Goal: Transaction & Acquisition: Obtain resource

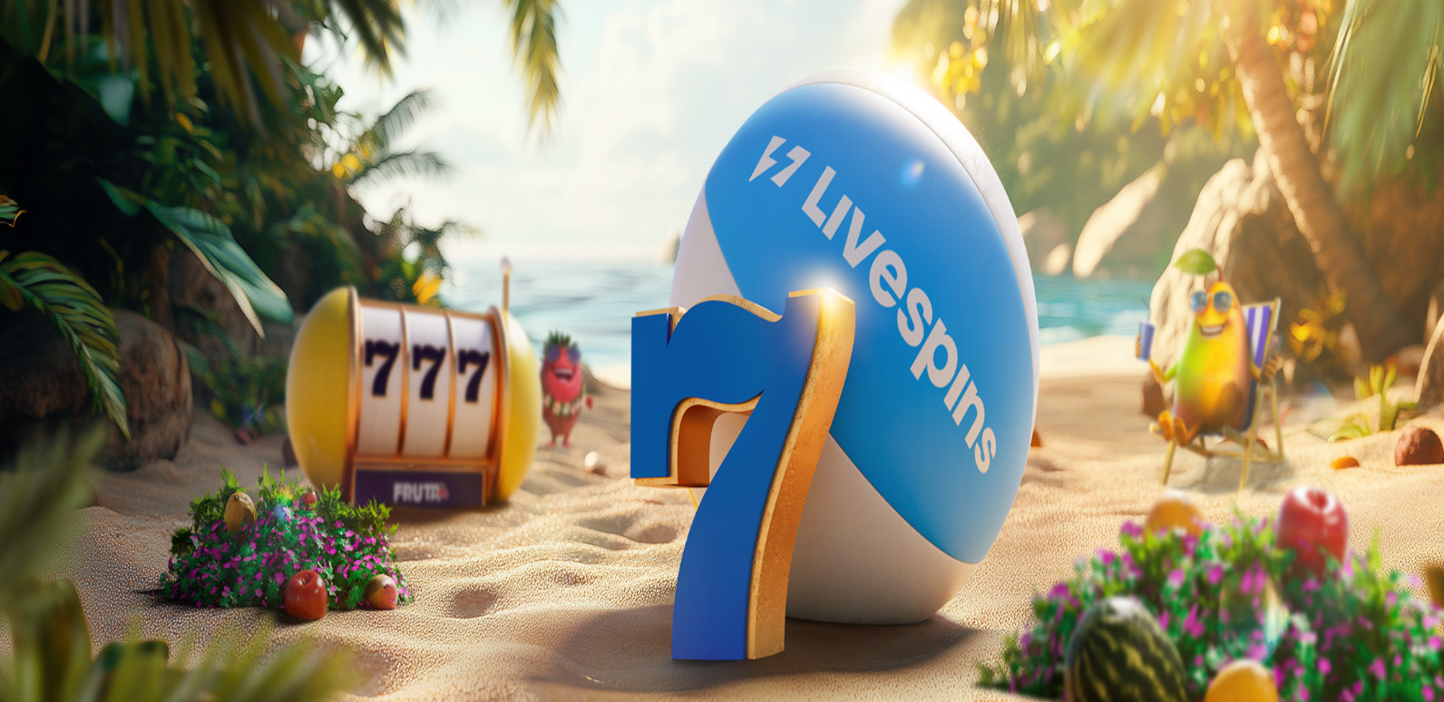
click at [108, 73] on span "Kirjaudu" at bounding box center [125, 66] width 44 height 14
drag, startPoint x: 1363, startPoint y: 657, endPoint x: 1335, endPoint y: 662, distance: 27.8
click at [103, 73] on span "Kirjaudu" at bounding box center [125, 66] width 44 height 14
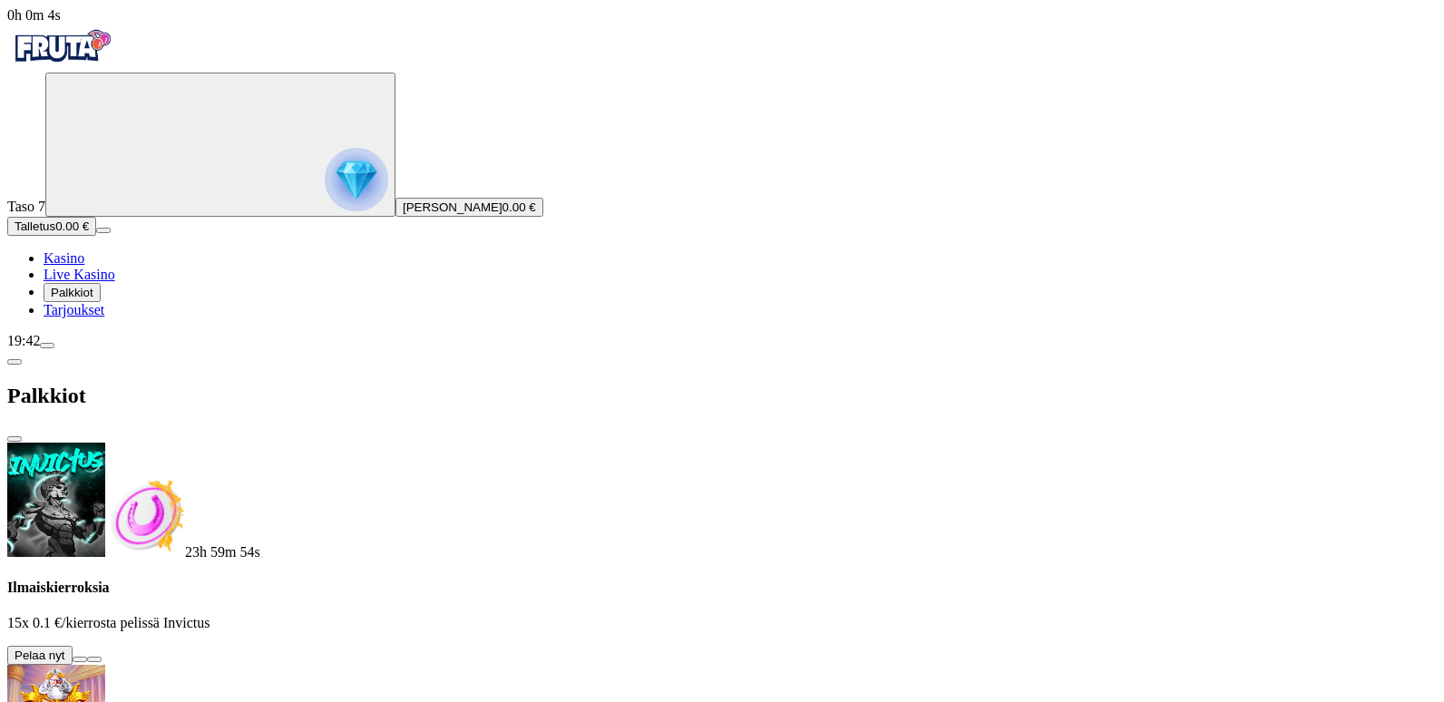
click at [93, 299] on span "Palkkiot" at bounding box center [72, 293] width 43 height 14
click at [81, 299] on span "Palkkiot" at bounding box center [72, 293] width 43 height 14
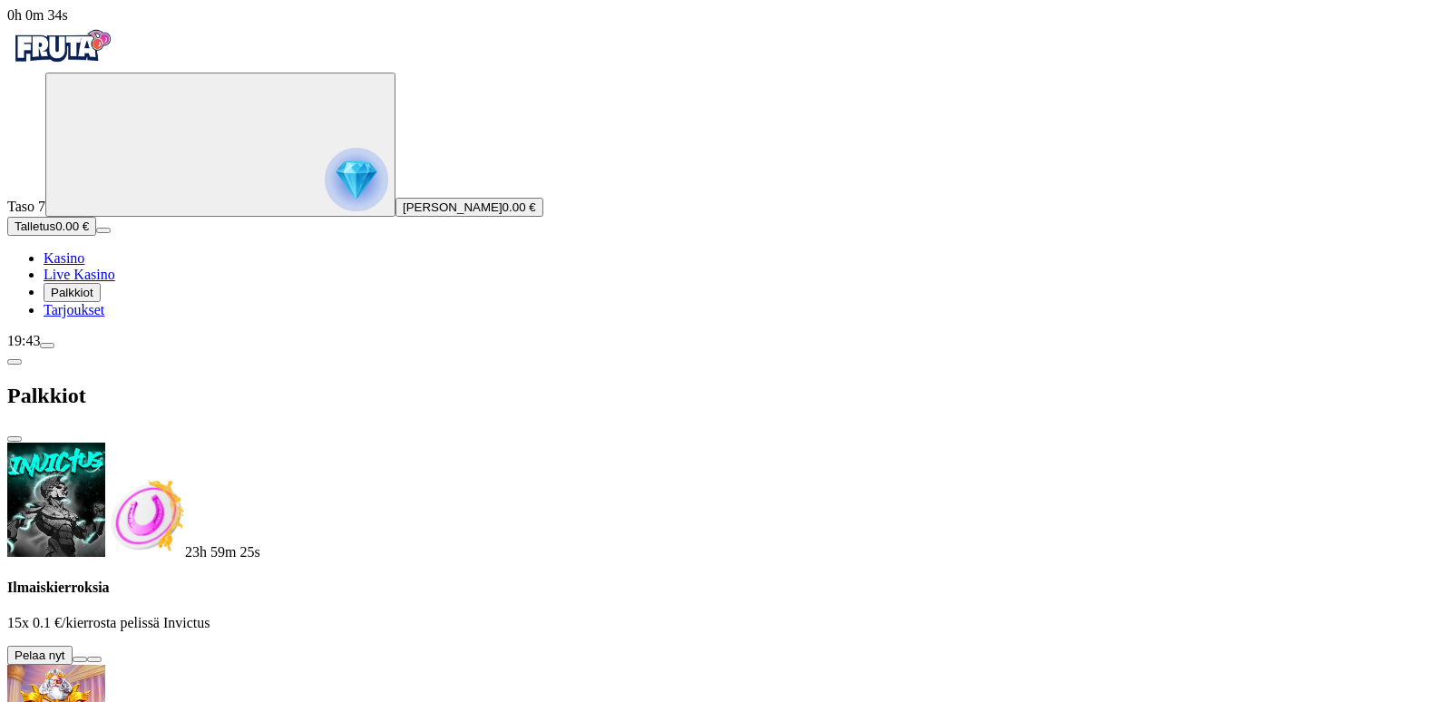
scroll to position [0, 0]
click at [87, 657] on button at bounding box center [80, 659] width 15 height 5
